Goal: Information Seeking & Learning: Check status

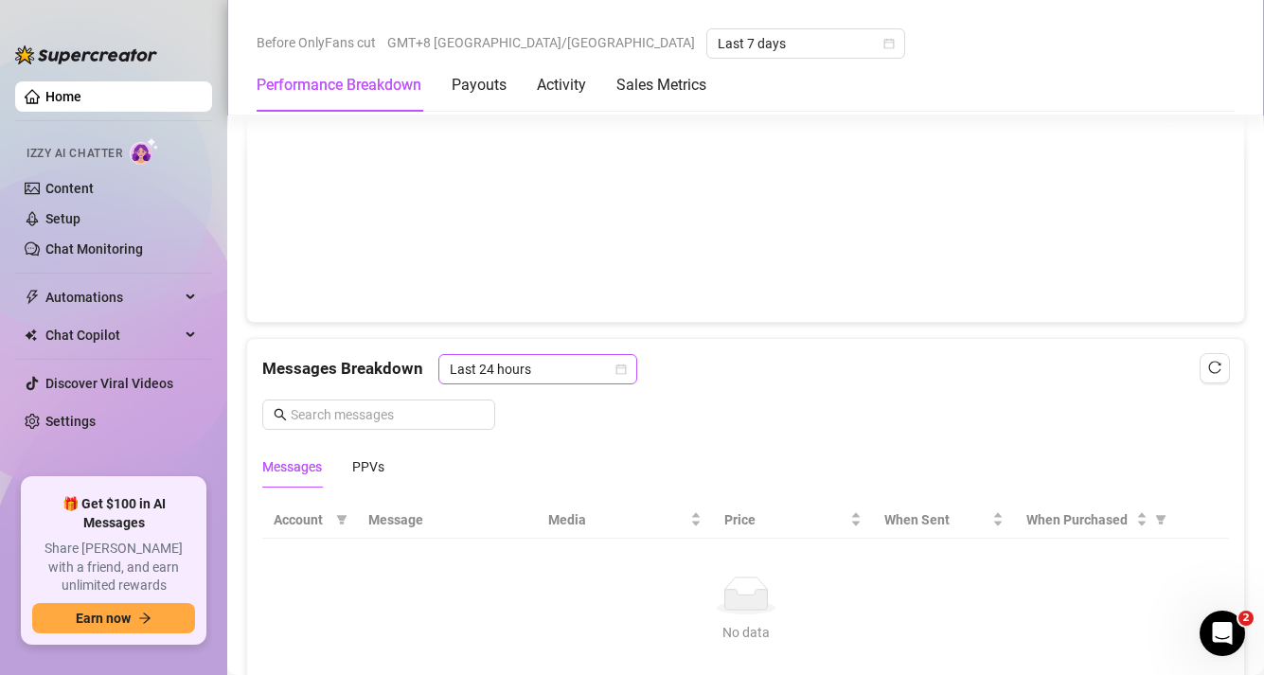
scroll to position [1410, 0]
click at [503, 368] on span "Last 24 hours" at bounding box center [538, 367] width 176 height 28
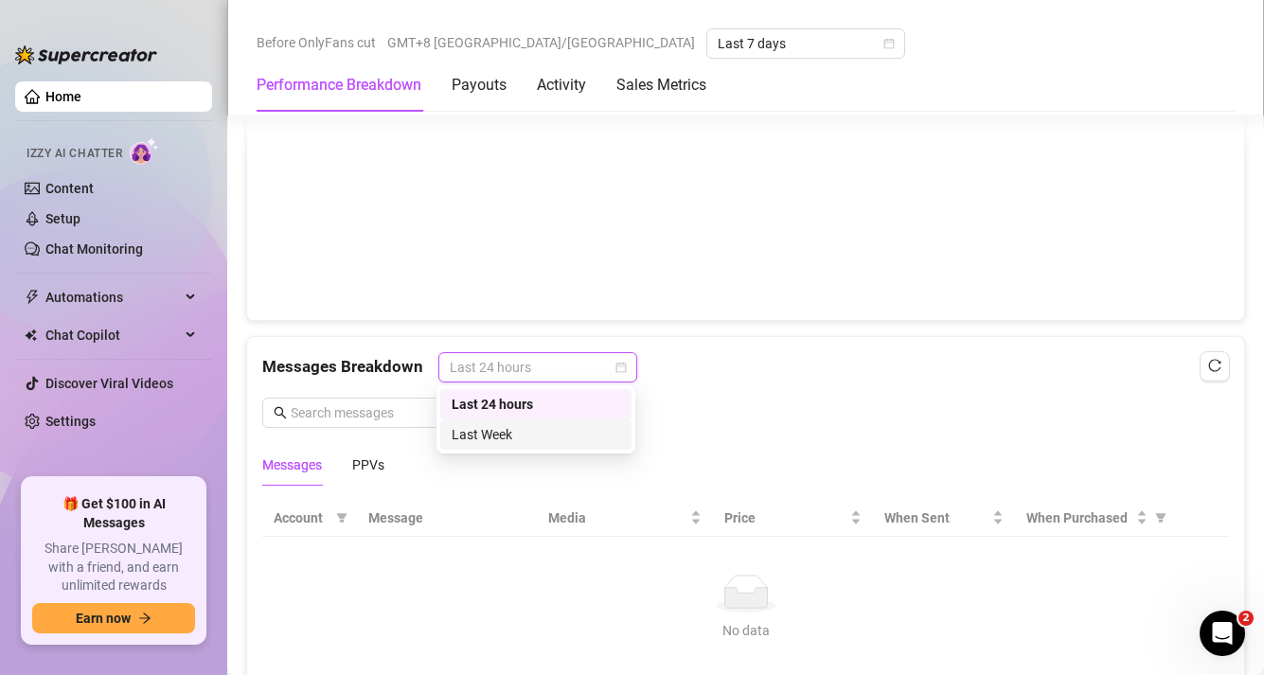
click at [495, 435] on div "Last Week" at bounding box center [535, 434] width 168 height 21
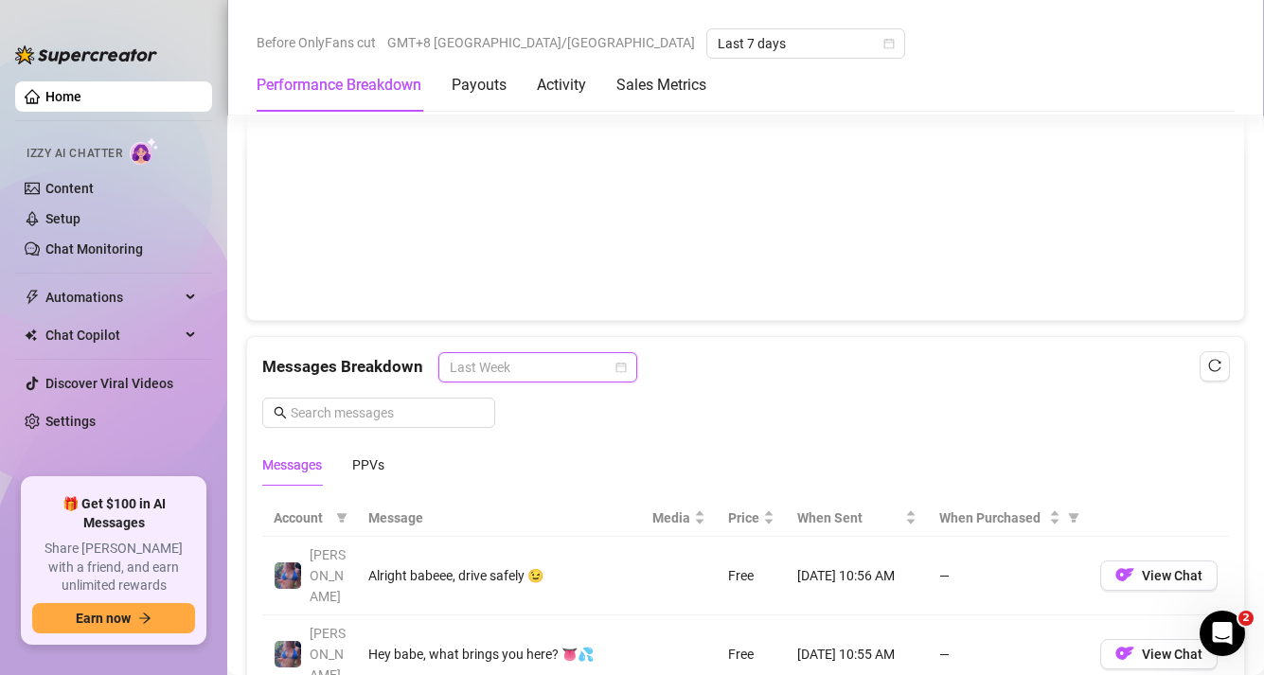
click at [616, 372] on span "Last Week" at bounding box center [538, 367] width 176 height 28
click at [888, 395] on div "Messages Breakdown Last Week Messages PPVs" at bounding box center [745, 418] width 966 height 133
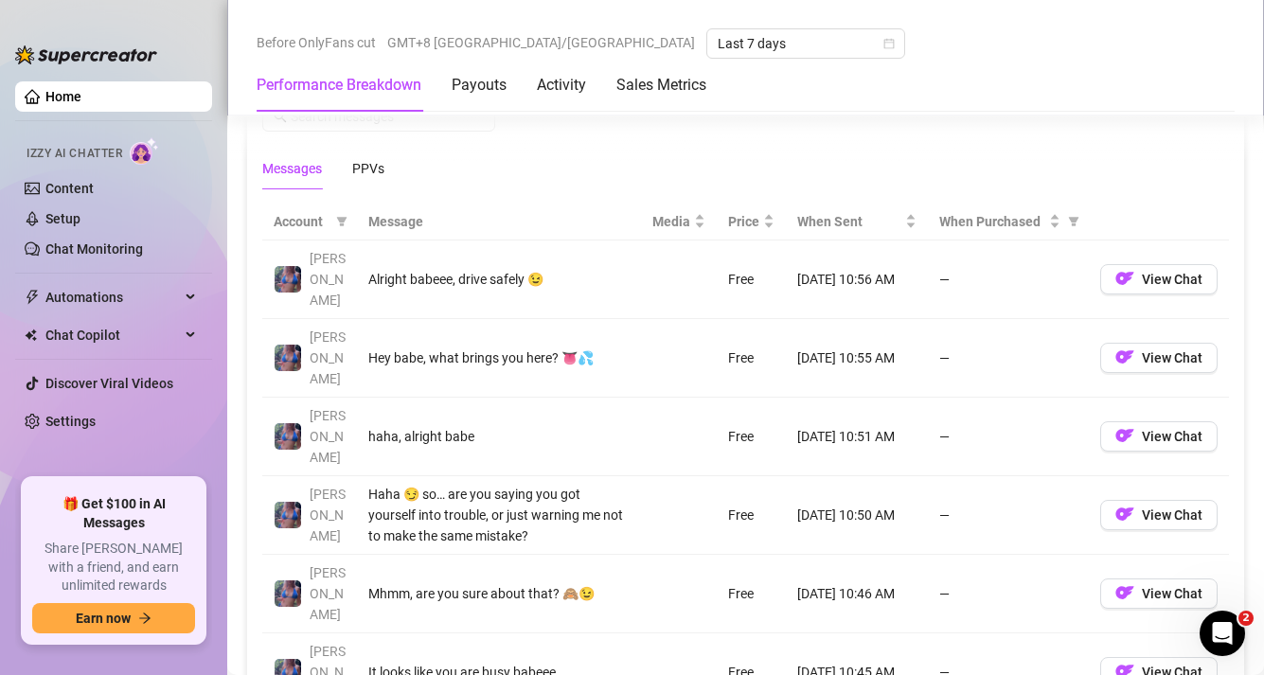
scroll to position [1709, 0]
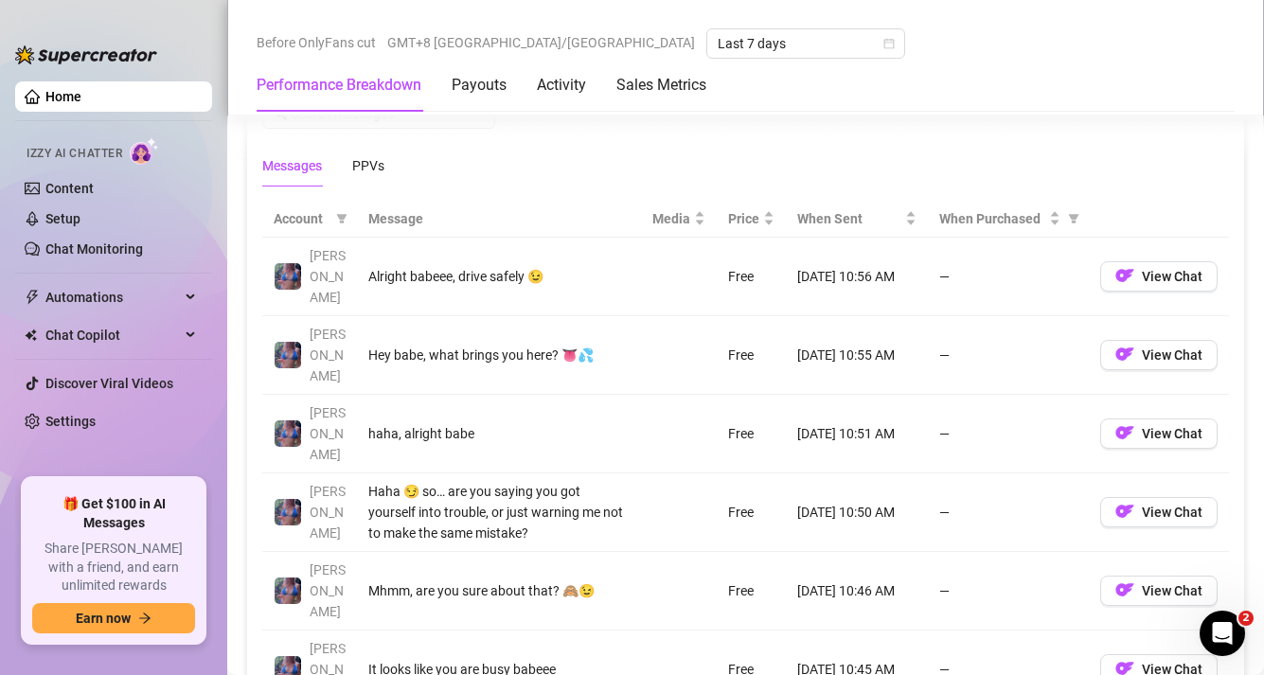
drag, startPoint x: 848, startPoint y: 257, endPoint x: 889, endPoint y: 255, distance: 40.8
click at [889, 255] on td "[DATE] 10:56 AM" at bounding box center [857, 277] width 142 height 79
drag, startPoint x: 890, startPoint y: 257, endPoint x: 781, endPoint y: 256, distance: 108.9
click at [786, 256] on td "[DATE] 10:56 AM" at bounding box center [857, 277] width 142 height 79
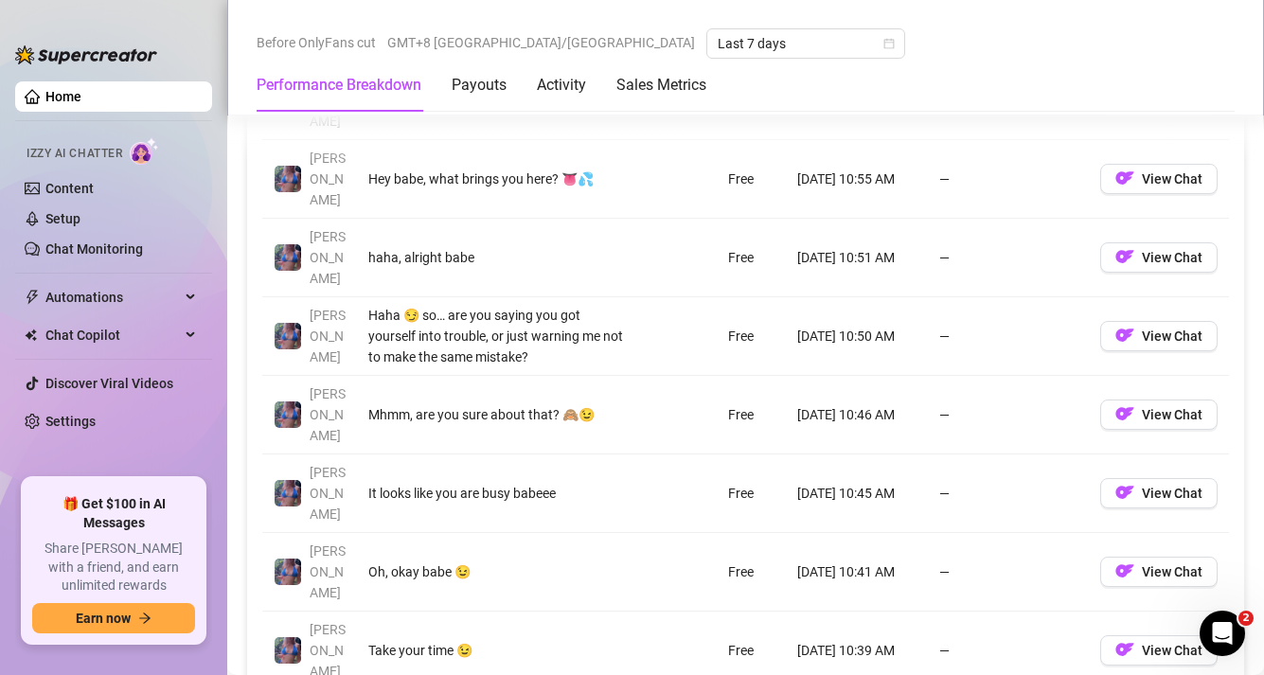
scroll to position [1886, 0]
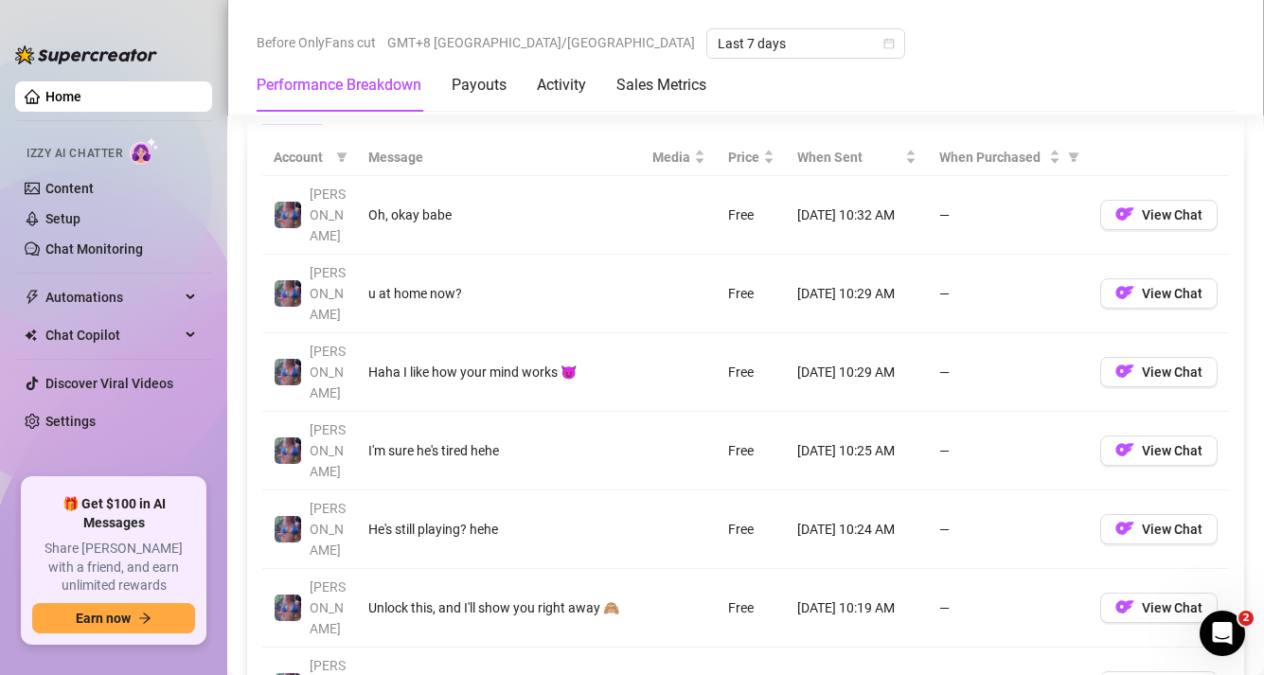
scroll to position [1773, 0]
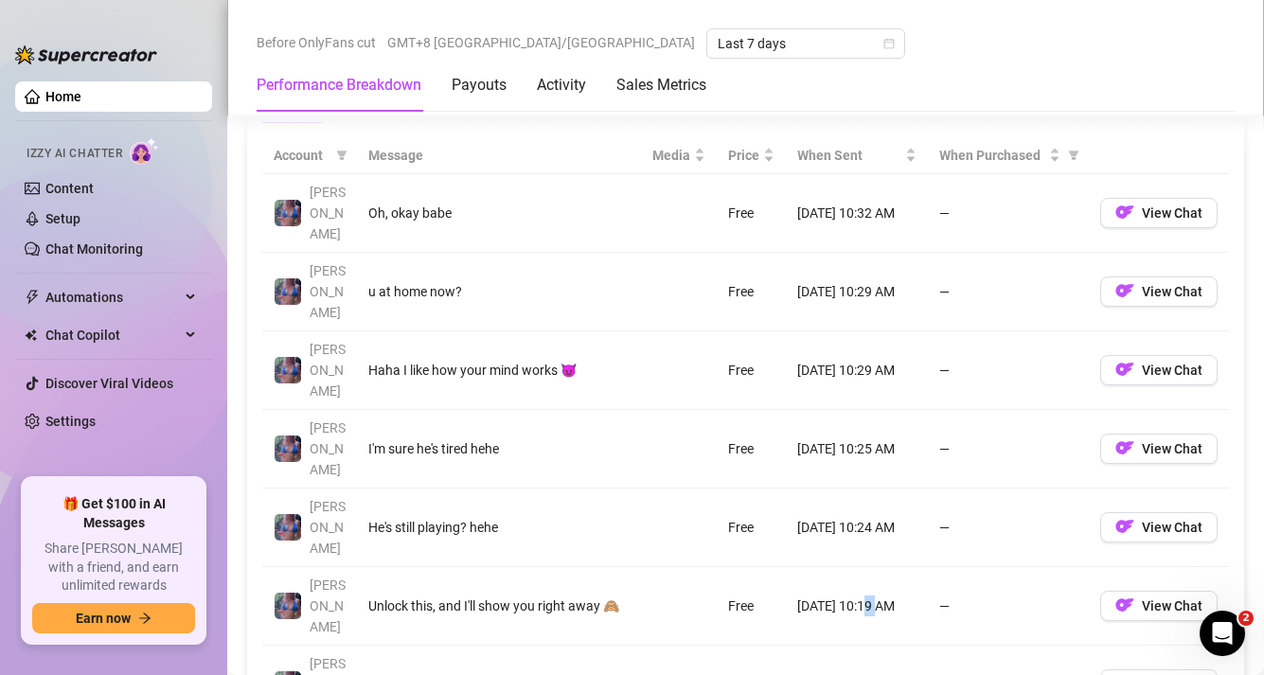
drag, startPoint x: 860, startPoint y: 428, endPoint x: 847, endPoint y: 428, distance: 13.3
click at [847, 567] on td "[DATE] 10:19 AM" at bounding box center [857, 606] width 142 height 79
drag, startPoint x: 859, startPoint y: 475, endPoint x: 849, endPoint y: 473, distance: 10.6
click at [849, 646] on td "[DATE] 10:12 AM" at bounding box center [857, 685] width 142 height 79
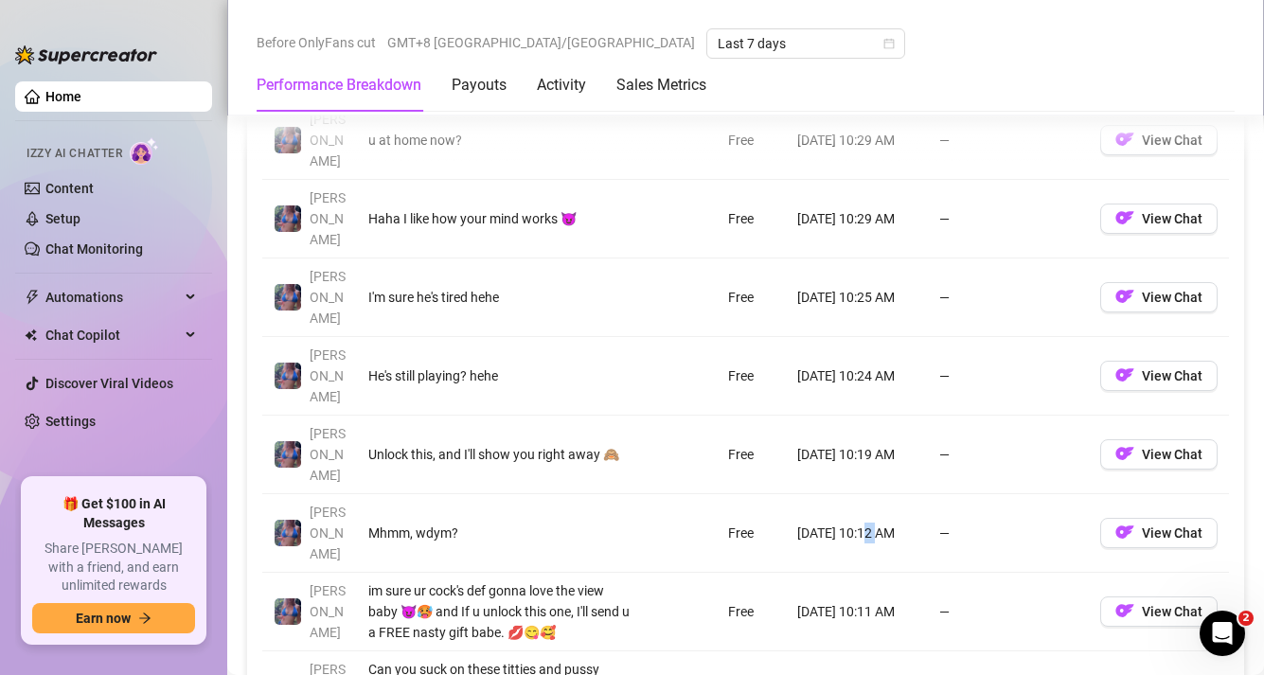
scroll to position [1931, 0]
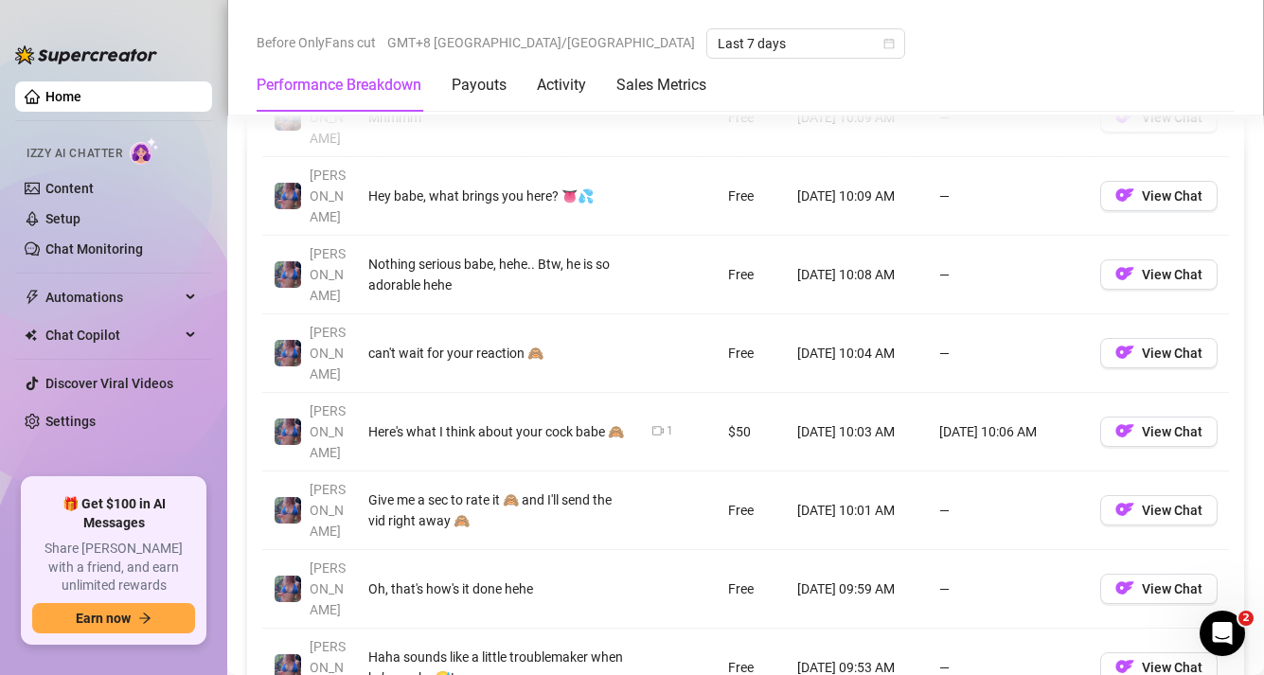
scroll to position [1870, 0]
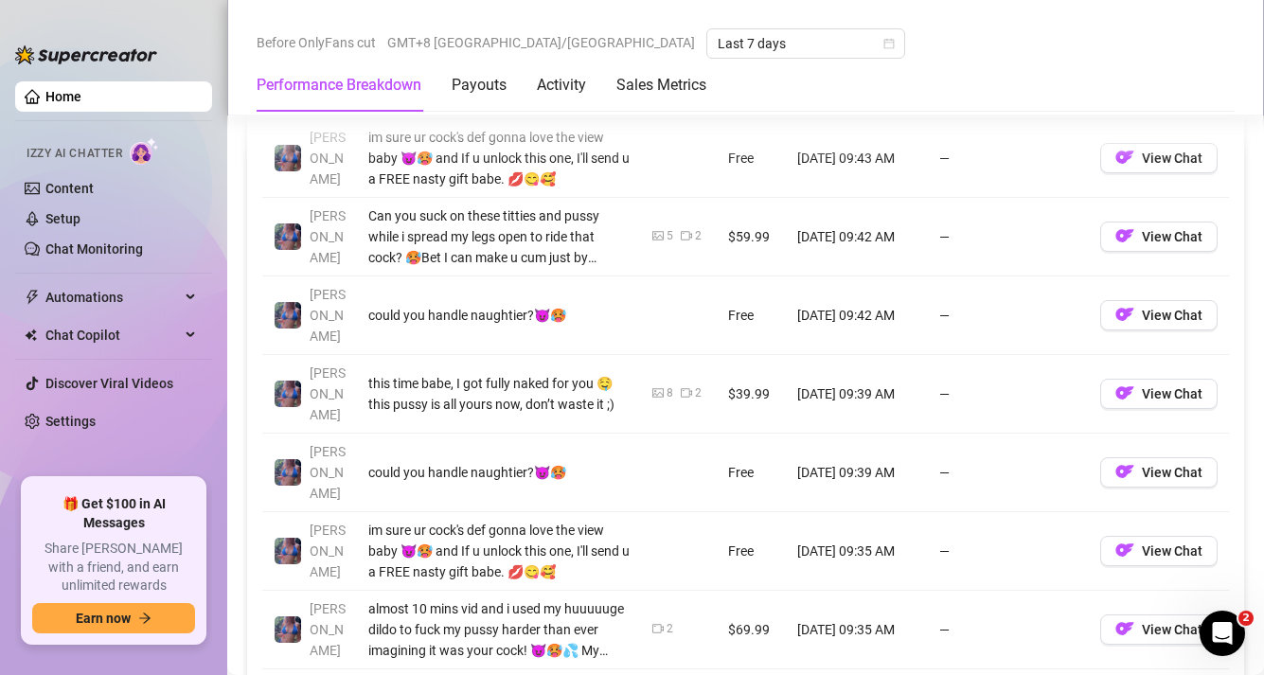
scroll to position [1988, 0]
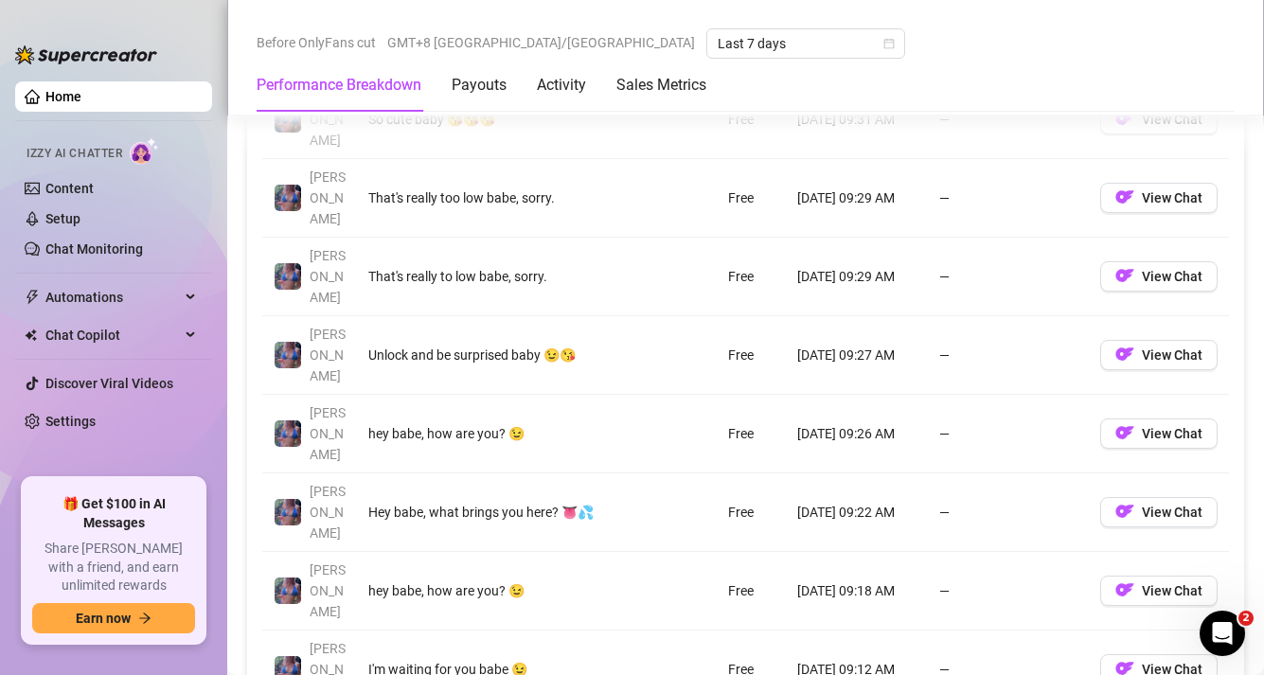
scroll to position [1943, 0]
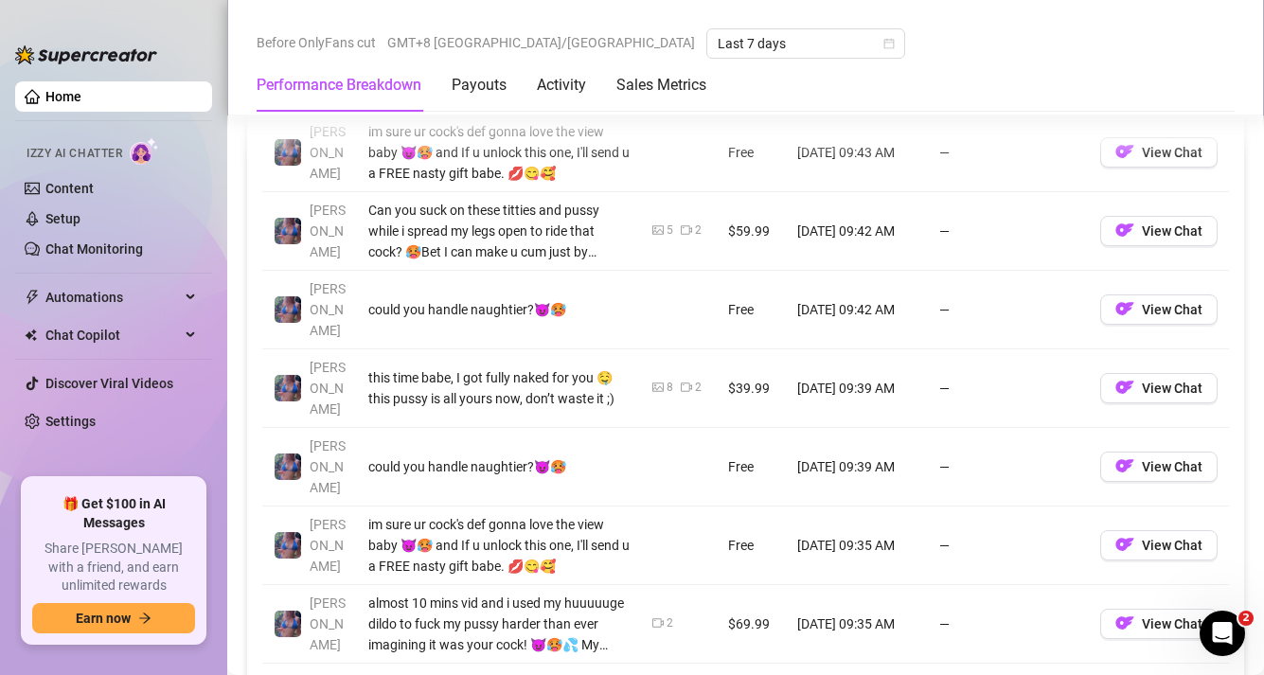
scroll to position [1994, 0]
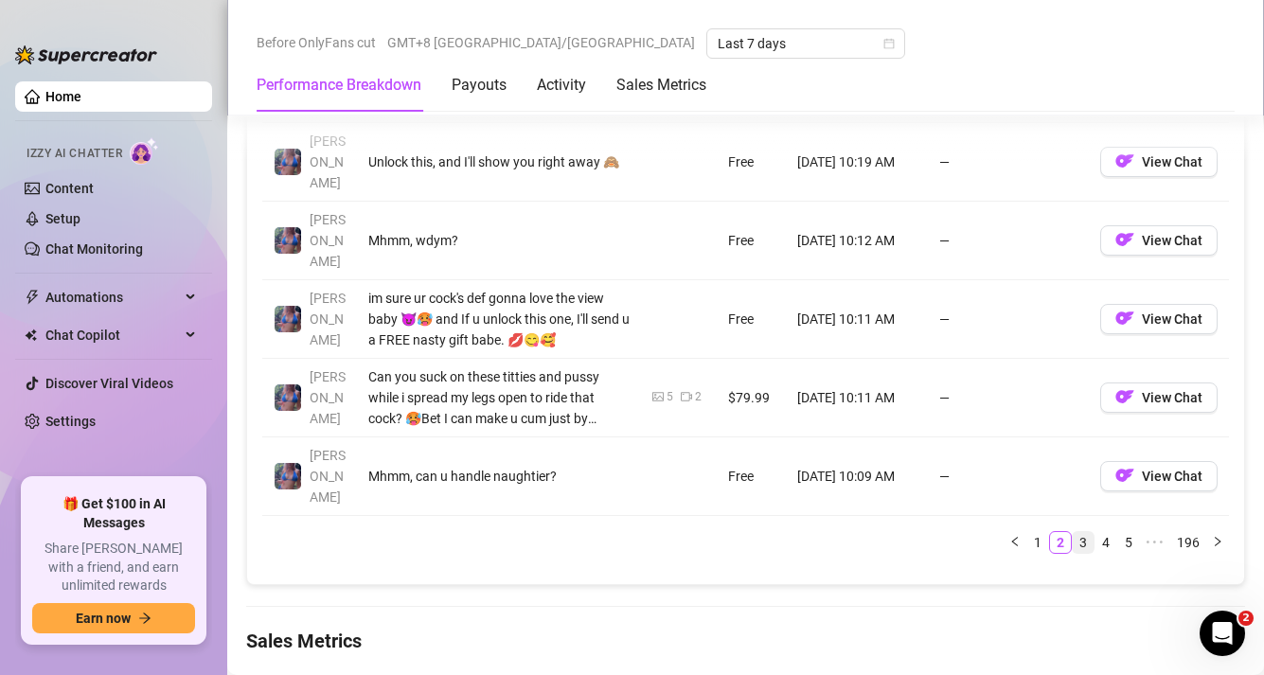
scroll to position [2220, 0]
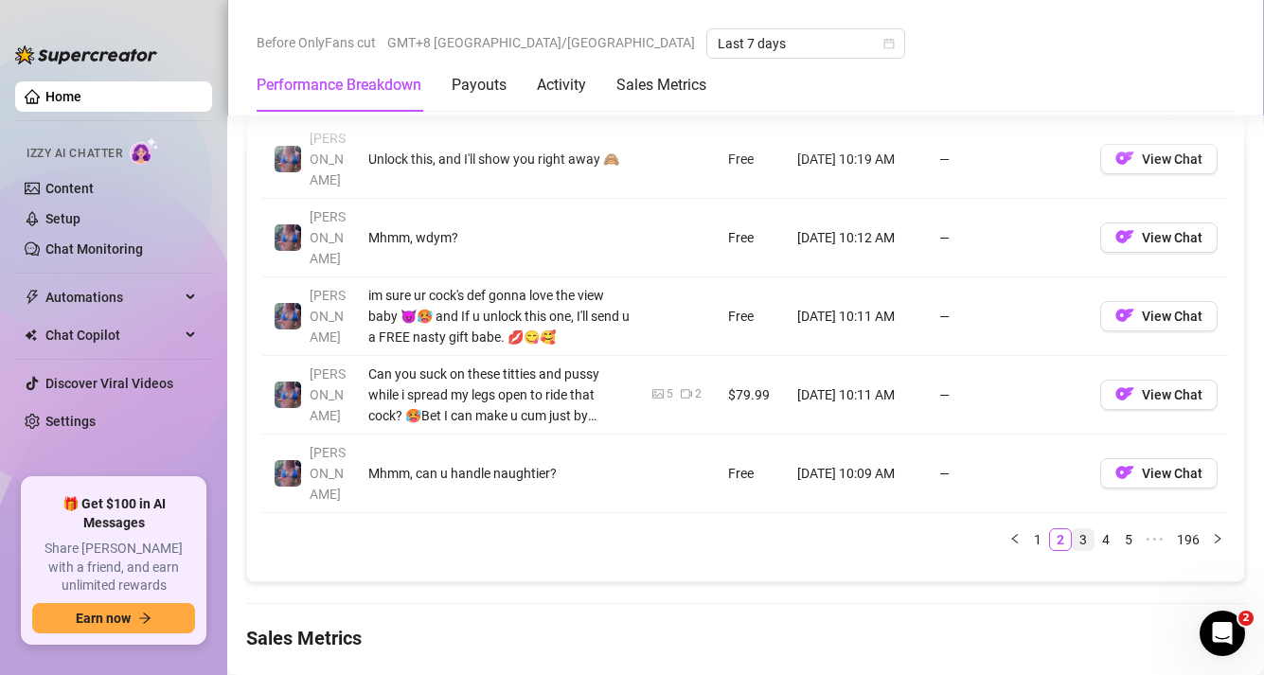
click at [1072, 529] on link "3" at bounding box center [1082, 539] width 21 height 21
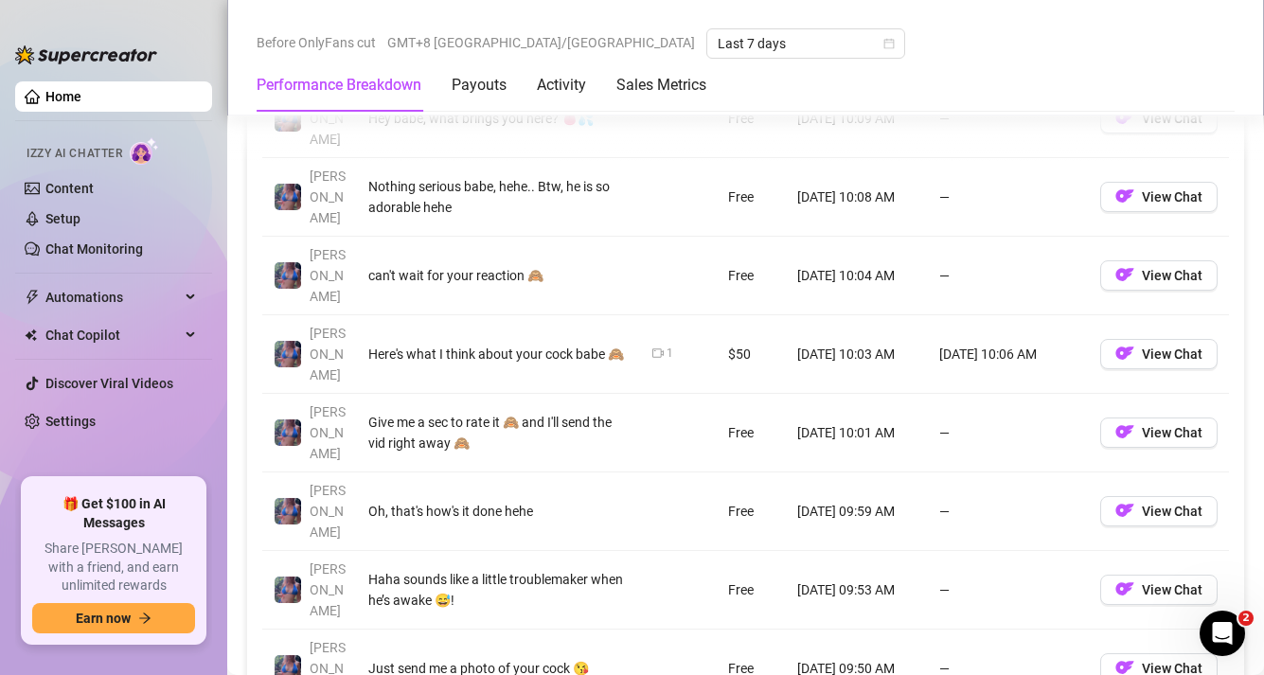
scroll to position [1956, 0]
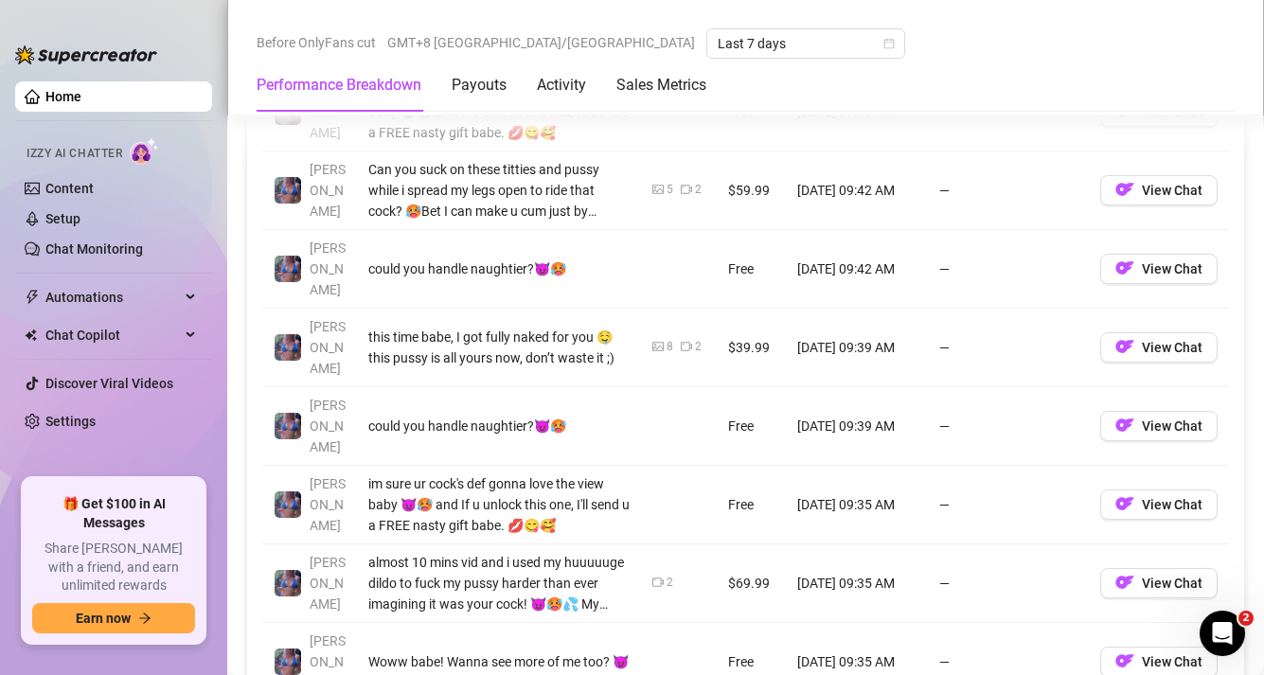
scroll to position [2033, 0]
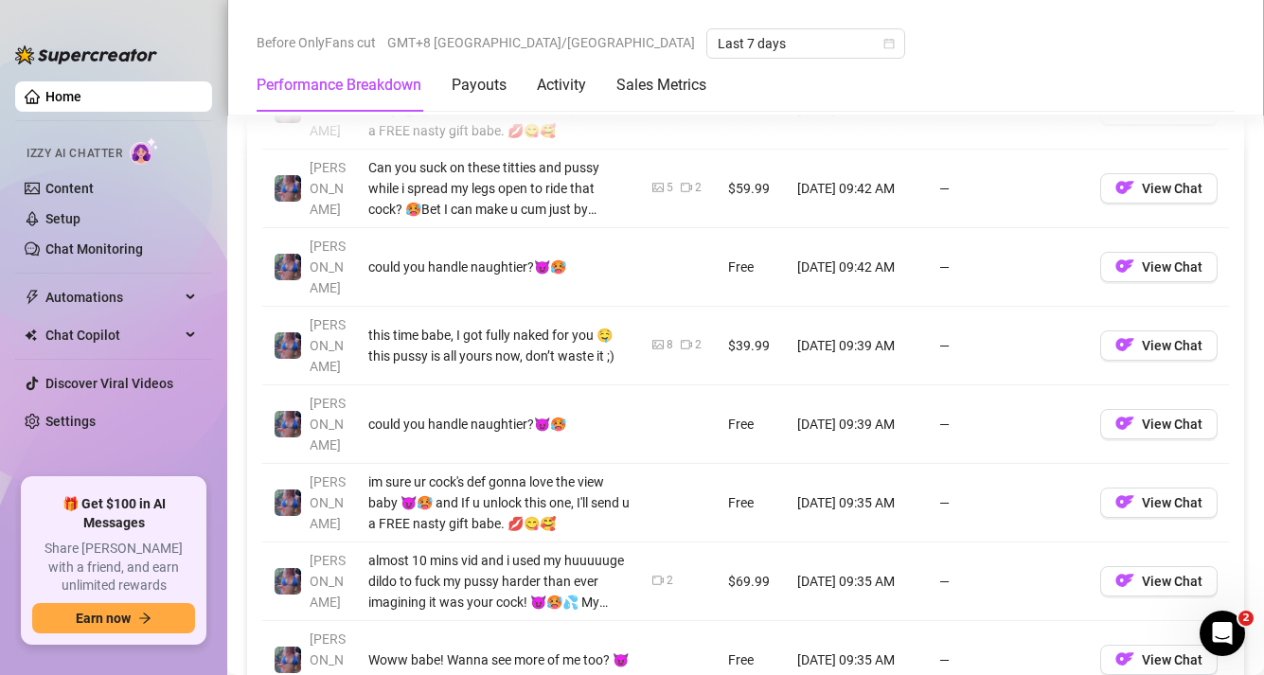
drag, startPoint x: 1092, startPoint y: 575, endPoint x: 1082, endPoint y: 564, distance: 14.7
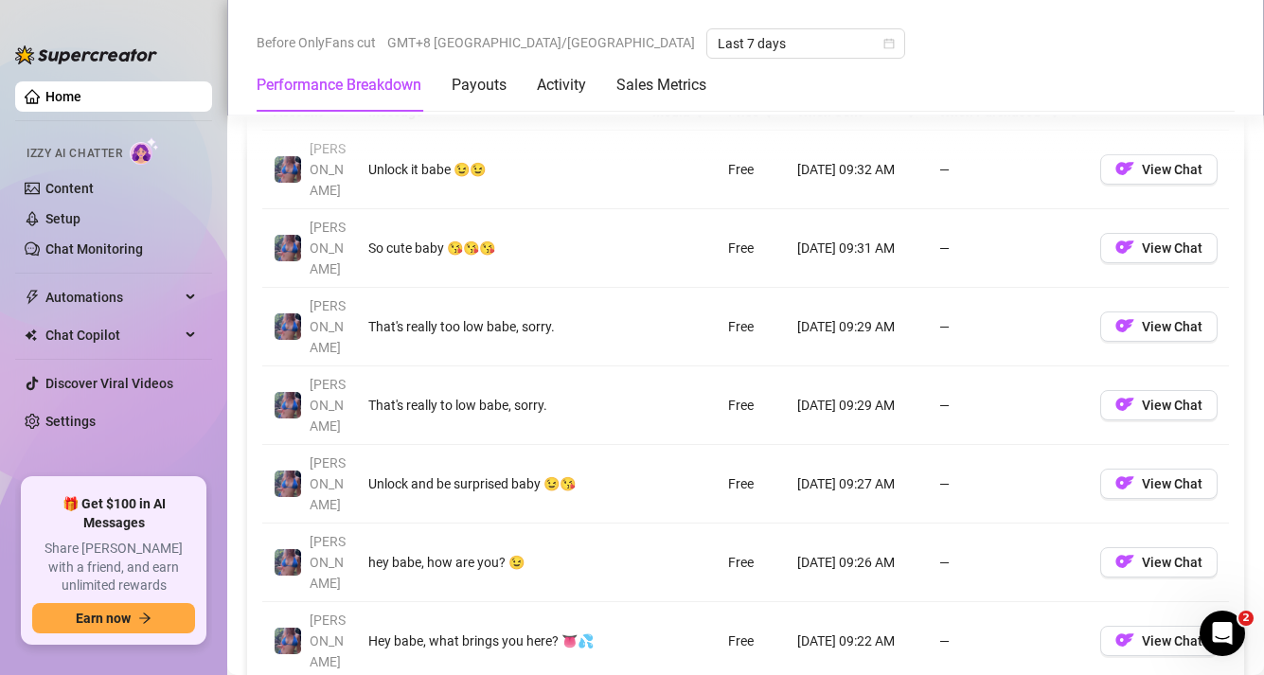
scroll to position [1825, 0]
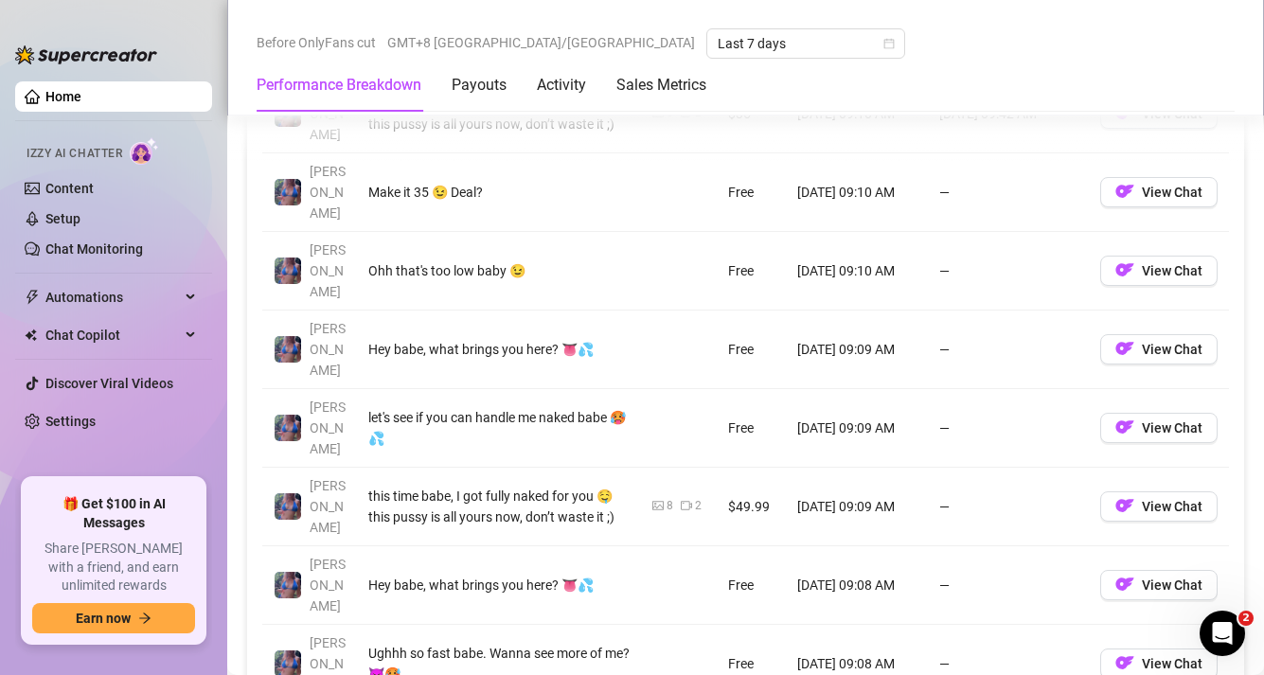
scroll to position [1876, 0]
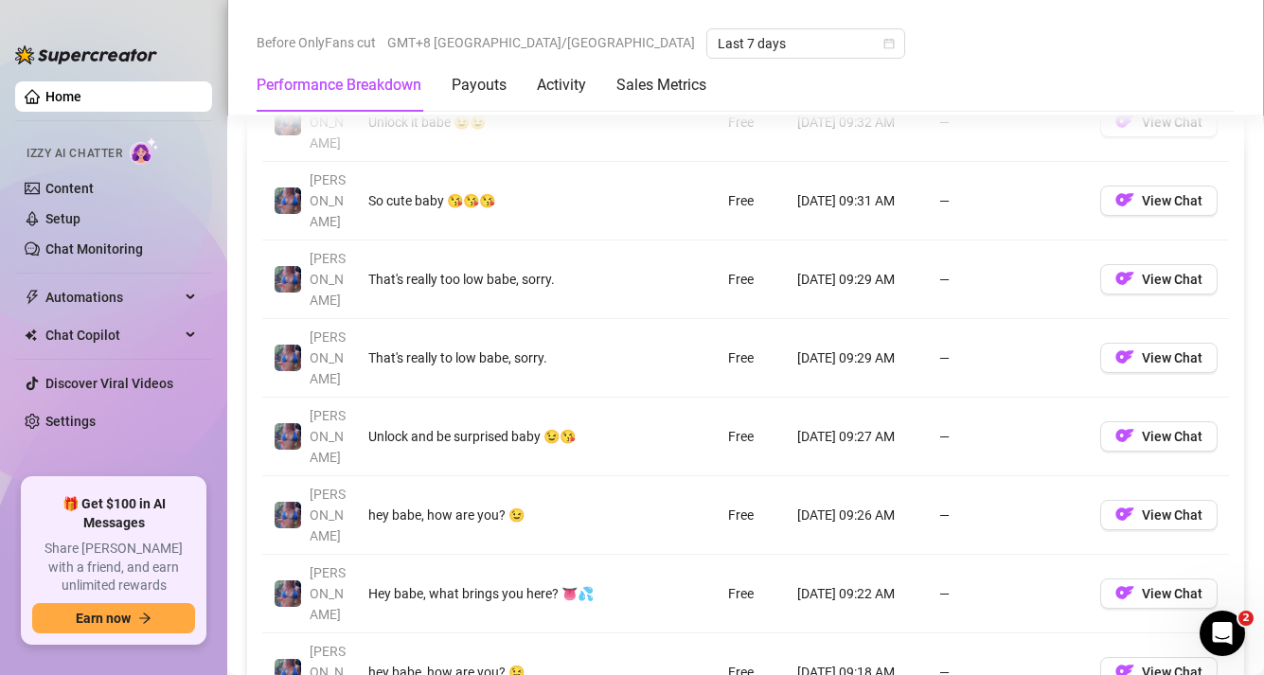
scroll to position [1904, 0]
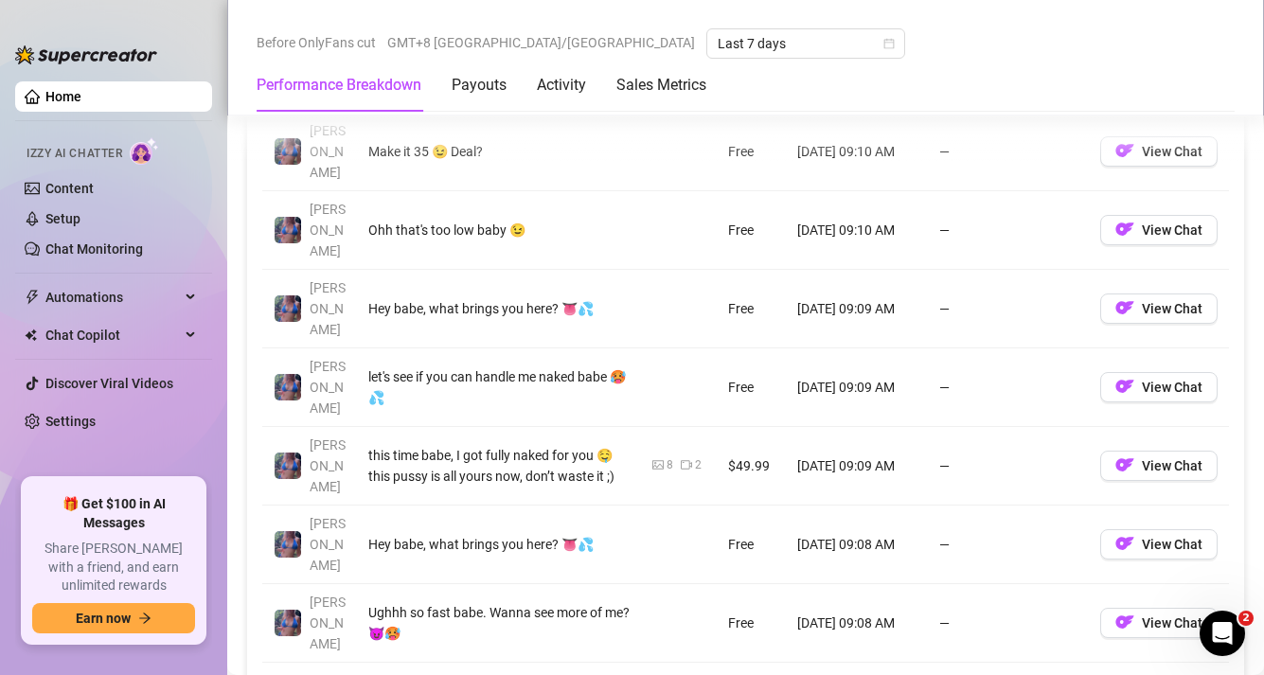
scroll to position [1917, 0]
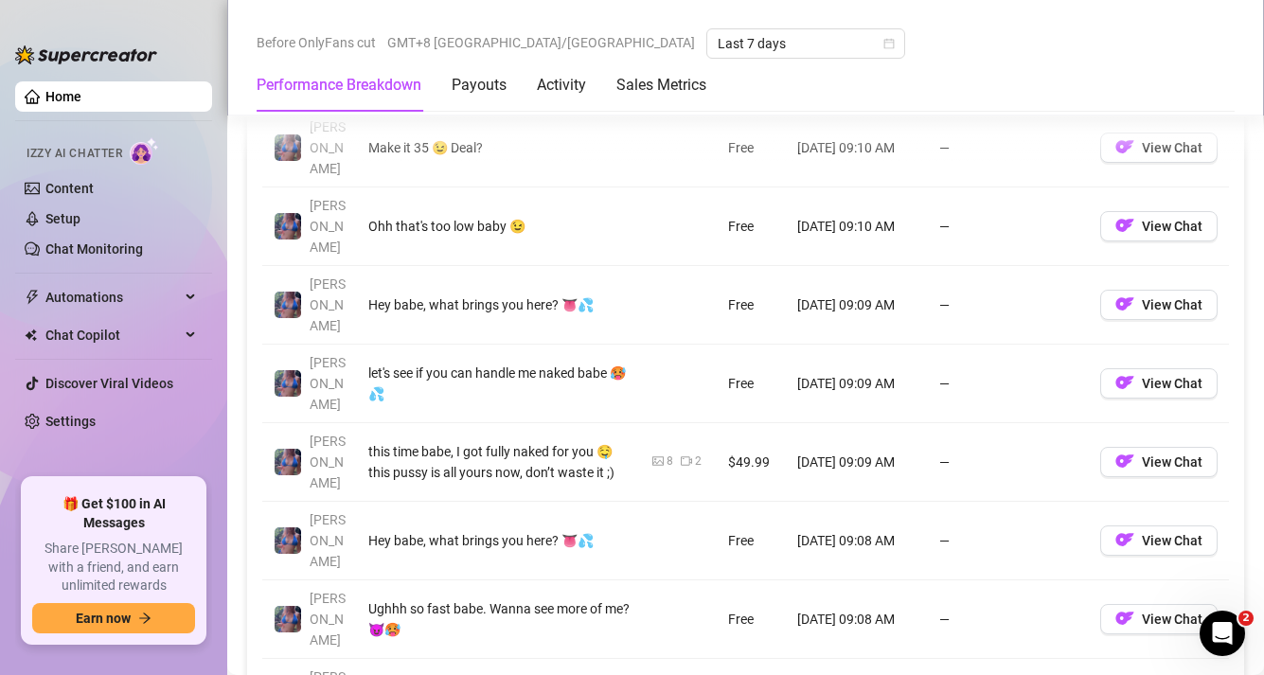
drag, startPoint x: 1094, startPoint y: 562, endPoint x: 1072, endPoint y: 541, distance: 30.1
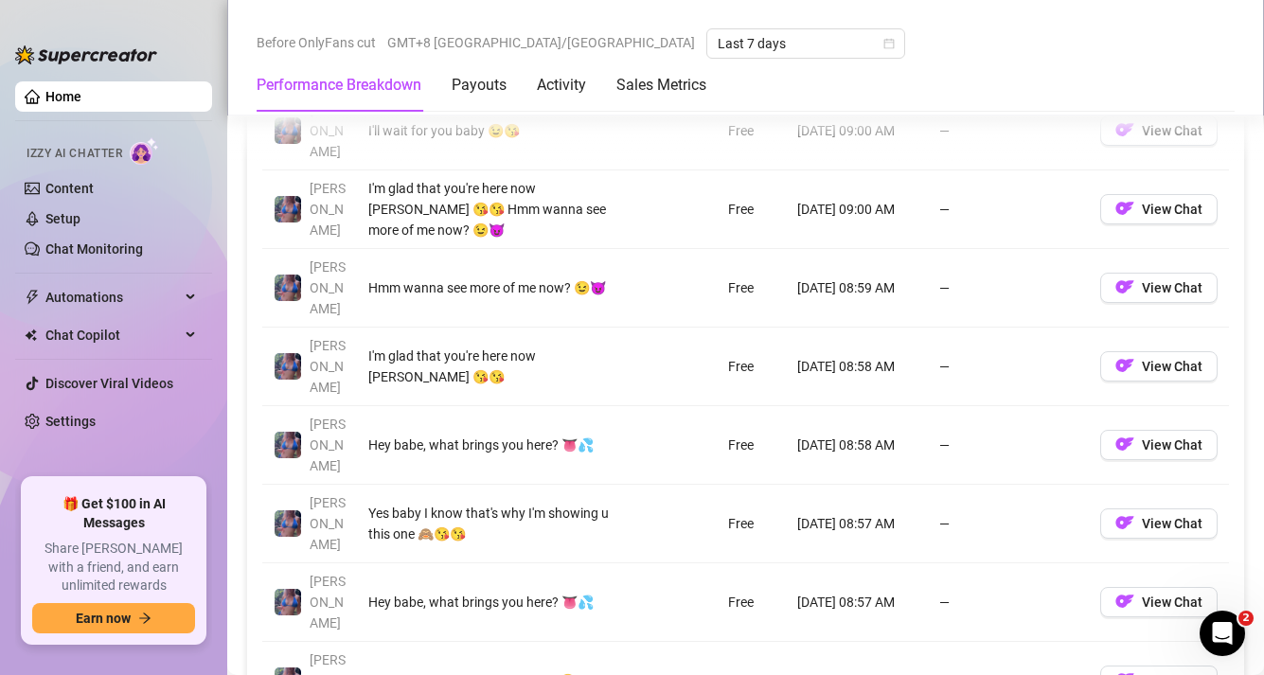
scroll to position [1941, 0]
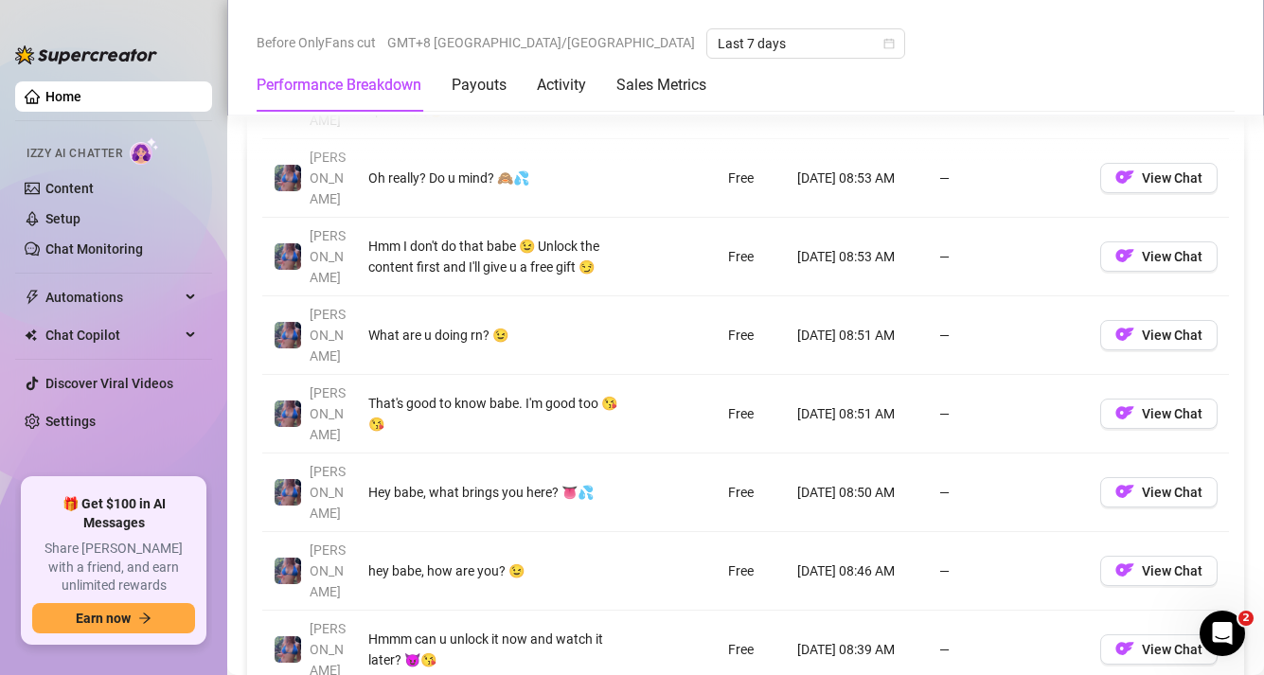
scroll to position [1896, 0]
